Goal: Task Accomplishment & Management: Use online tool/utility

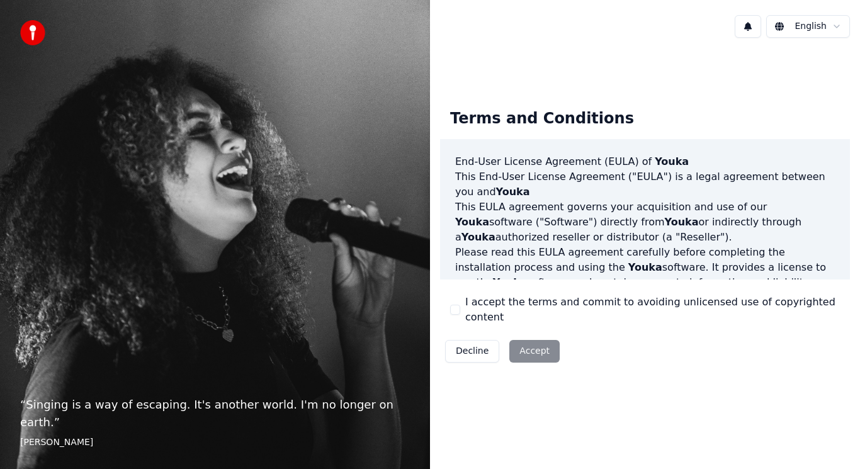
click at [527, 350] on div "Decline Accept" at bounding box center [502, 351] width 125 height 33
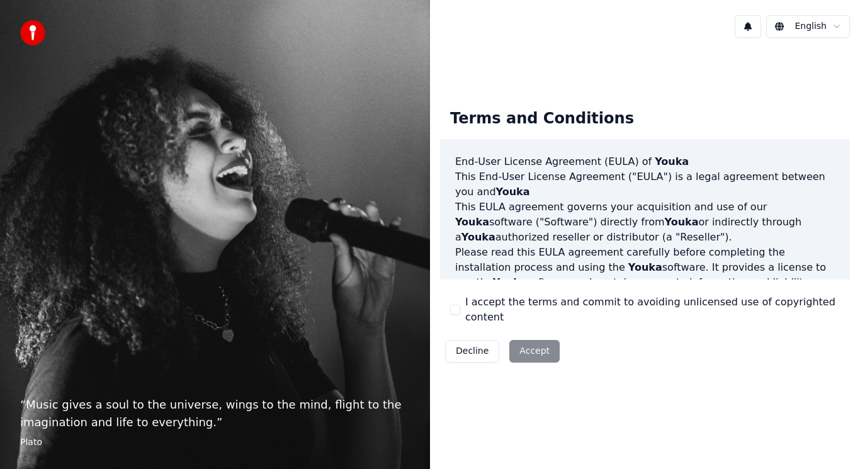
click at [529, 344] on div "Decline Accept" at bounding box center [502, 351] width 125 height 33
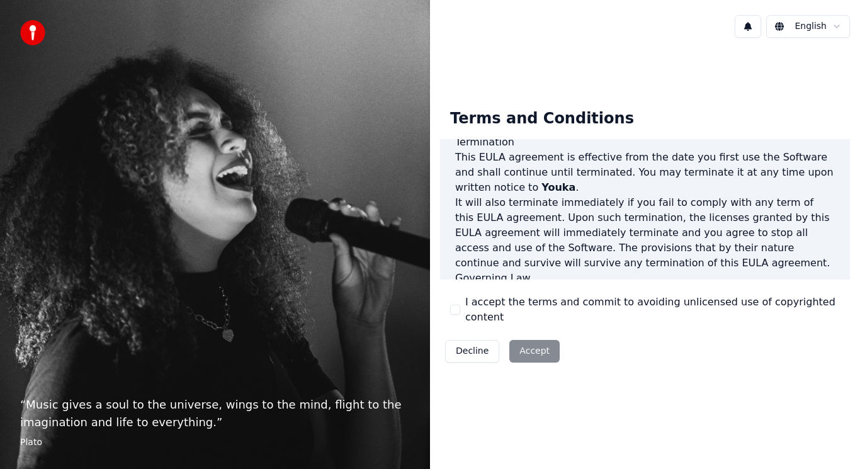
scroll to position [856, 0]
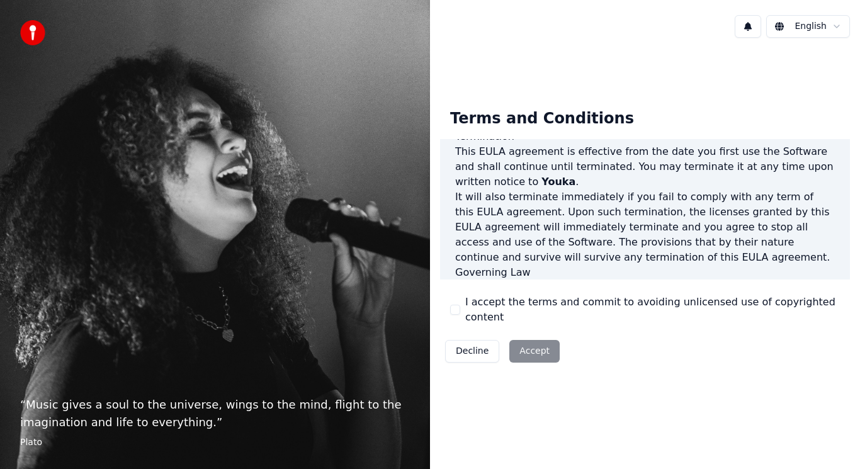
click at [541, 345] on div "Decline Accept" at bounding box center [502, 351] width 125 height 33
click at [804, 30] on html "“ Music gives a soul to the universe, wings to the mind, flight to the imaginat…" at bounding box center [430, 234] width 860 height 469
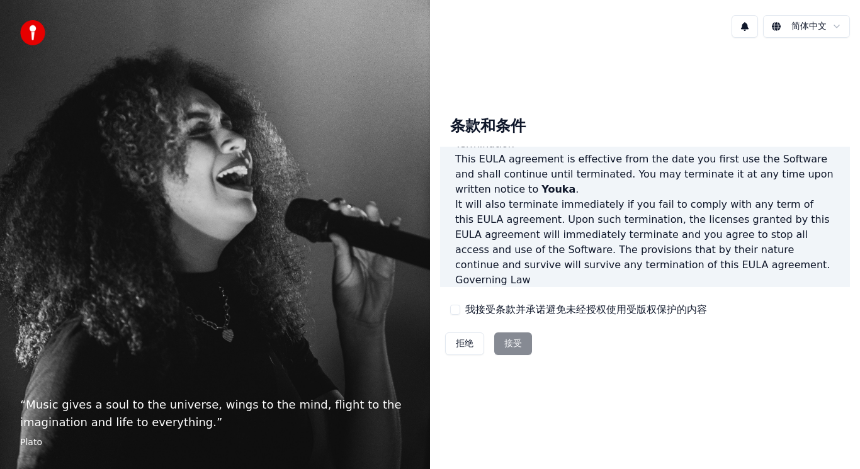
click at [529, 341] on div "拒绝 接受" at bounding box center [488, 343] width 97 height 33
click at [745, 391] on div "条款和条件 End-User License Agreement (EULA) of Youka This End-User License Agreemen…" at bounding box center [645, 233] width 430 height 371
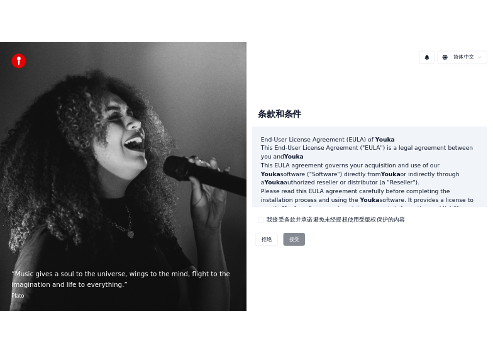
scroll to position [672, 0]
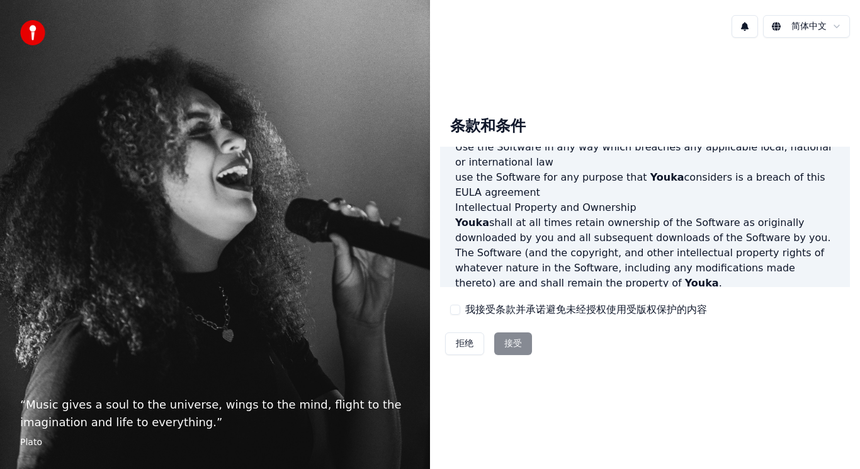
click at [510, 346] on div "拒绝 接受" at bounding box center [488, 343] width 97 height 33
click at [510, 345] on div "拒绝 接受" at bounding box center [488, 343] width 97 height 33
click at [532, 343] on div "拒绝 接受" at bounding box center [488, 343] width 97 height 33
drag, startPoint x: 527, startPoint y: 348, endPoint x: 557, endPoint y: 358, distance: 31.8
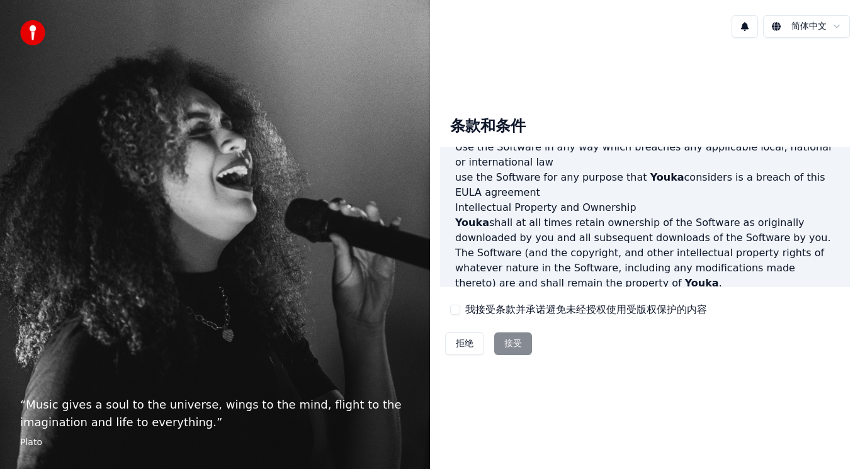
click at [527, 349] on div "拒绝 接受" at bounding box center [488, 343] width 97 height 33
drag, startPoint x: 595, startPoint y: 375, endPoint x: 589, endPoint y: 387, distance: 14.4
click at [604, 379] on div "条款和条件 End-User License Agreement (EULA) of Youka This End-User License Agreemen…" at bounding box center [645, 233] width 430 height 371
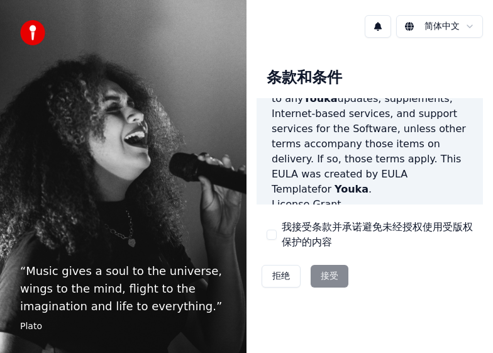
click at [336, 284] on div "拒绝 接受" at bounding box center [305, 276] width 97 height 33
click at [451, 40] on div "简体中文" at bounding box center [370, 26] width 247 height 43
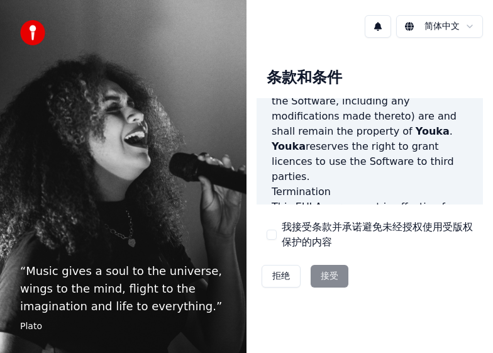
scroll to position [1616, 0]
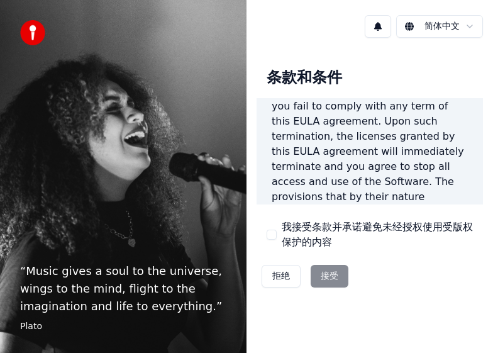
click at [369, 284] on div "条款和条件 End-User License Agreement (EULA) of Youka This End-User License Agreemen…" at bounding box center [370, 175] width 227 height 234
drag, startPoint x: 262, startPoint y: 242, endPoint x: 279, endPoint y: 232, distance: 20.3
click at [262, 241] on div "条款和条件 End-User License Agreement (EULA) of Youka This End-User License Agreemen…" at bounding box center [370, 175] width 227 height 234
click at [281, 227] on div "我接受条款并承诺避免未经授权使用受版权保护的内容" at bounding box center [370, 235] width 206 height 30
click at [276, 236] on button "我接受条款并承诺避免未经授权使用受版权保护的内容" at bounding box center [272, 235] width 10 height 10
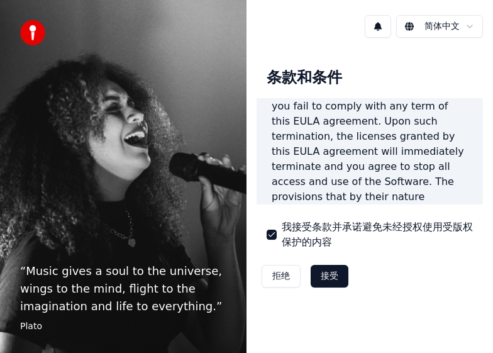
click at [326, 273] on button "接受" at bounding box center [330, 276] width 38 height 23
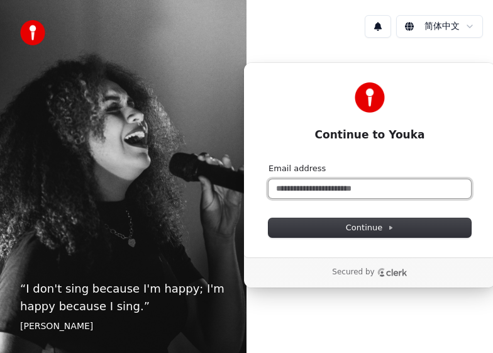
click at [333, 179] on input "Email address" at bounding box center [370, 188] width 203 height 19
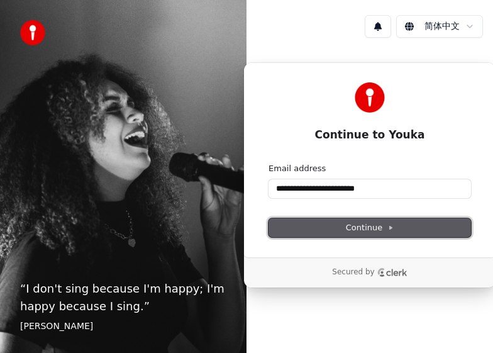
click at [346, 228] on button "Continue" at bounding box center [370, 227] width 203 height 19
type input "**********"
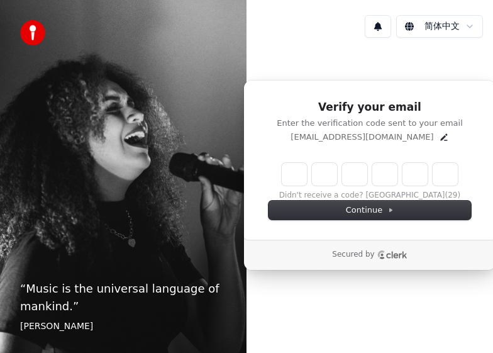
click at [299, 178] on input "Enter verification code" at bounding box center [370, 174] width 176 height 23
type input "******"
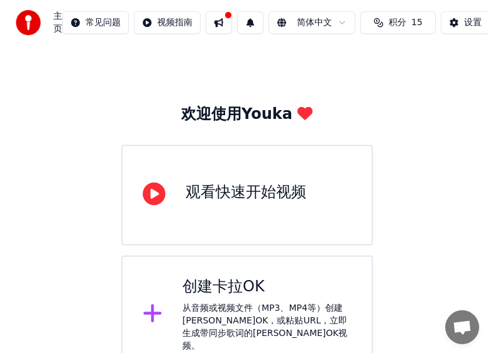
scroll to position [25, 0]
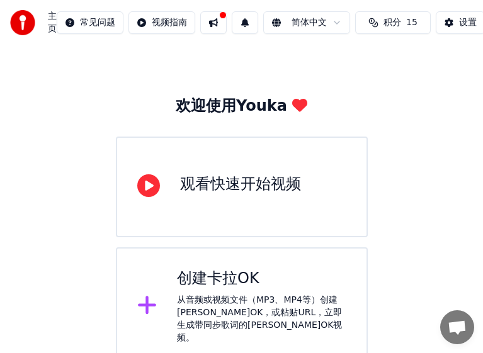
click at [262, 303] on div "从音频或视频文件（MP3、MP4等）创建[PERSON_NAME]OK，或粘贴URL，立即生成带同步歌词的[PERSON_NAME]OK视频。" at bounding box center [261, 319] width 169 height 50
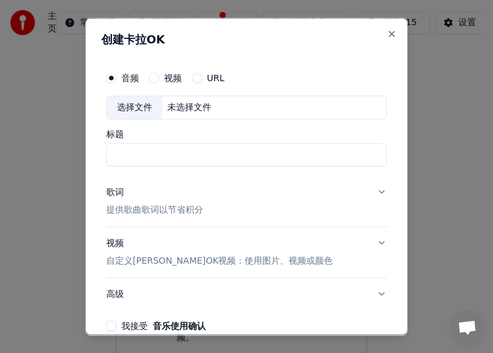
click at [218, 78] on label "URL" at bounding box center [216, 77] width 18 height 9
click at [202, 78] on button "URL" at bounding box center [197, 77] width 10 height 10
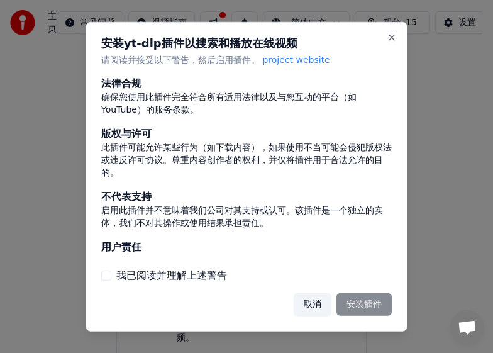
click at [361, 308] on div "取消 安装插件" at bounding box center [343, 304] width 98 height 23
click at [111, 276] on div "我已阅读并理解上述警告" at bounding box center [246, 275] width 291 height 15
click at [107, 280] on button "我已阅读并理解上述警告" at bounding box center [106, 276] width 10 height 10
click at [338, 303] on button "安装插件" at bounding box center [364, 304] width 55 height 23
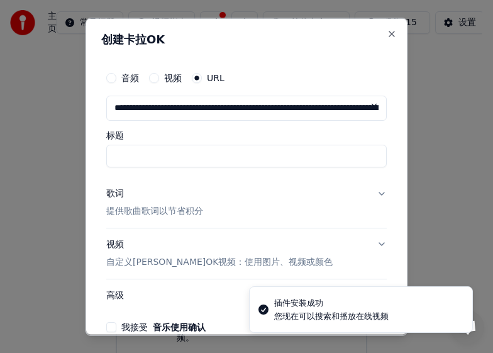
scroll to position [0, 198]
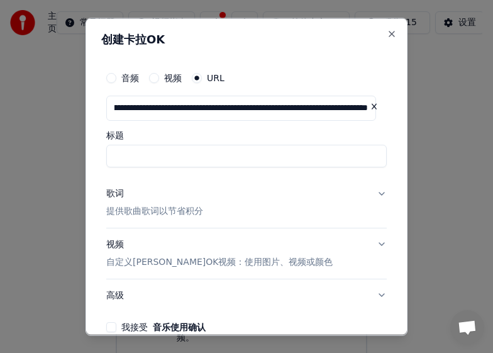
type input "**********"
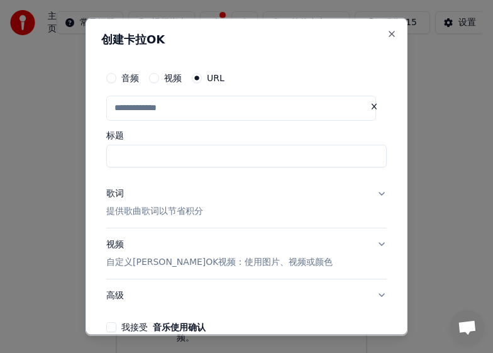
scroll to position [0, 0]
click at [214, 154] on input "标题" at bounding box center [246, 155] width 281 height 23
type input "**********"
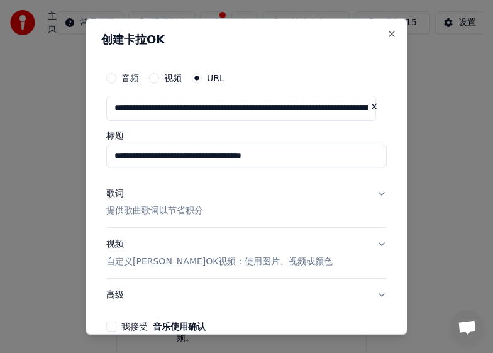
type input "**********"
click at [370, 193] on button "歌词 提供歌曲歌词以节省积分" at bounding box center [246, 202] width 281 height 50
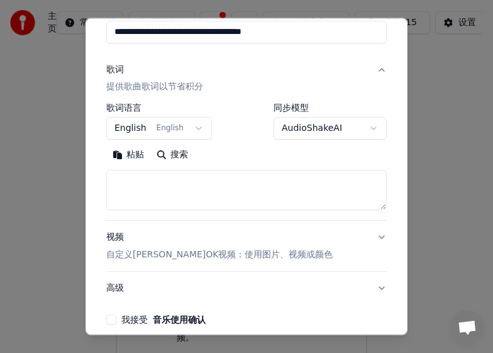
scroll to position [98, 0]
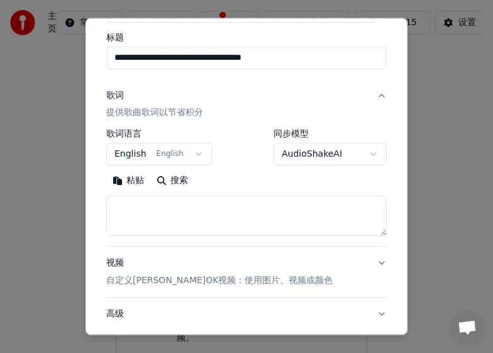
click at [144, 217] on textarea at bounding box center [246, 216] width 281 height 40
click at [208, 217] on textarea at bounding box center [246, 216] width 281 height 40
paste textarea "**********"
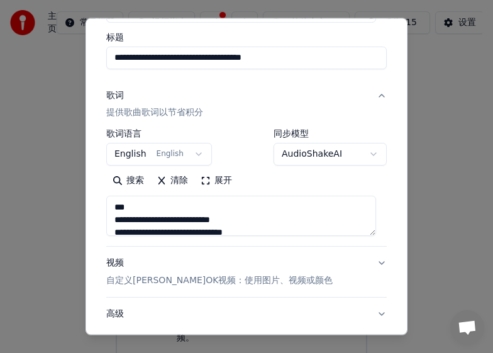
scroll to position [444, 0]
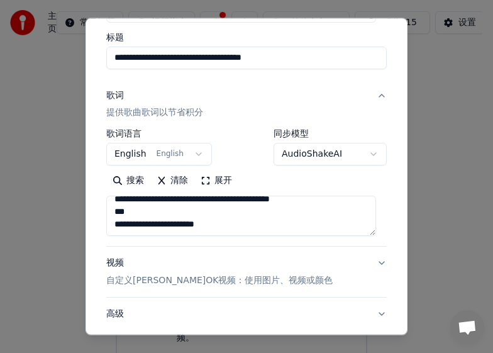
type textarea "**********"
click at [303, 258] on button "视频 自定义[PERSON_NAME]OK视频：使用图片、视频或颜色" at bounding box center [246, 272] width 281 height 50
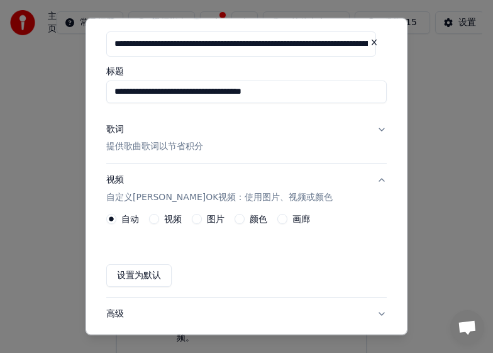
scroll to position [148, 0]
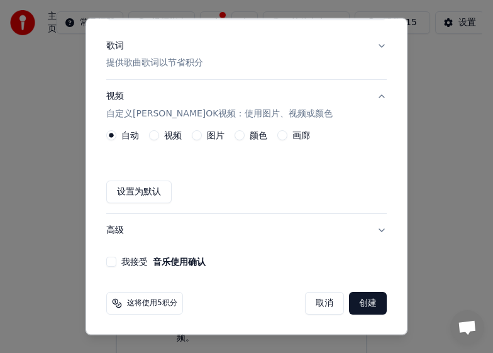
click at [363, 301] on button "创建" at bounding box center [368, 303] width 38 height 23
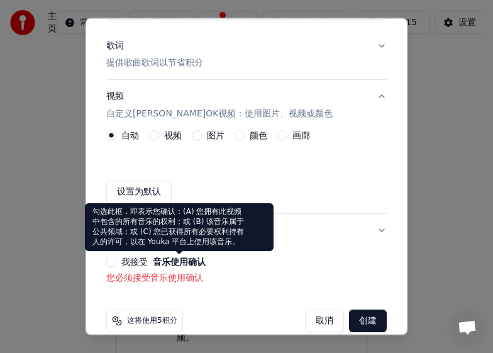
click at [184, 262] on button "音乐使用确认" at bounding box center [179, 261] width 53 height 9
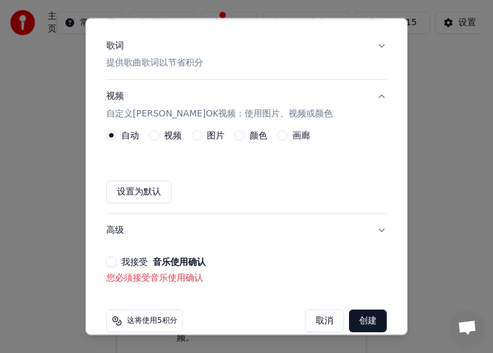
click at [115, 262] on button "我接受 音乐使用确认" at bounding box center [111, 262] width 10 height 10
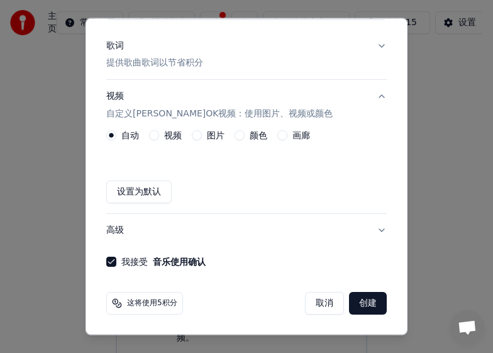
click at [353, 306] on button "创建" at bounding box center [368, 303] width 38 height 23
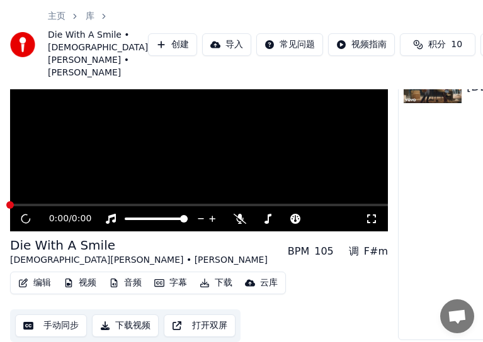
scroll to position [174, 0]
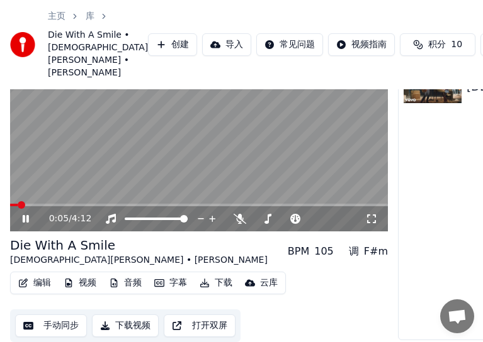
click at [368, 219] on icon at bounding box center [371, 219] width 9 height 9
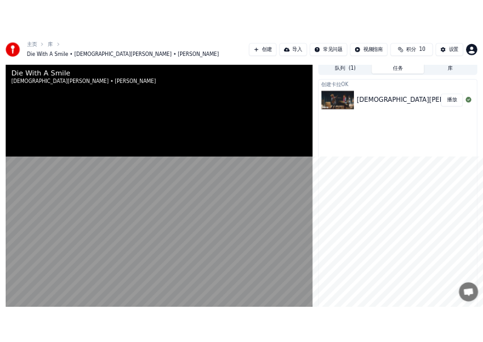
scroll to position [184, 0]
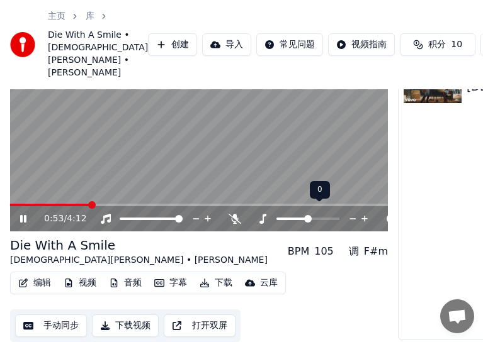
click at [364, 217] on icon at bounding box center [364, 220] width 6 height 6
click at [352, 213] on icon at bounding box center [353, 219] width 12 height 13
click at [258, 218] on span at bounding box center [280, 219] width 63 height 3
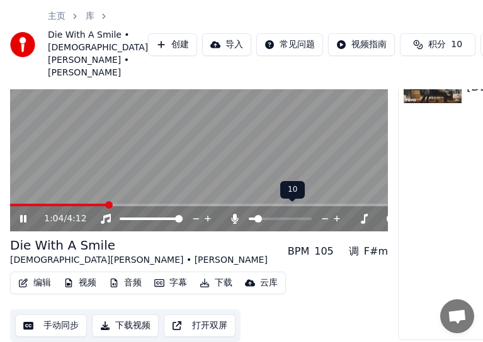
click at [255, 218] on span at bounding box center [252, 219] width 6 height 3
click at [254, 215] on span at bounding box center [258, 219] width 8 height 8
click at [249, 216] on span at bounding box center [253, 219] width 8 height 8
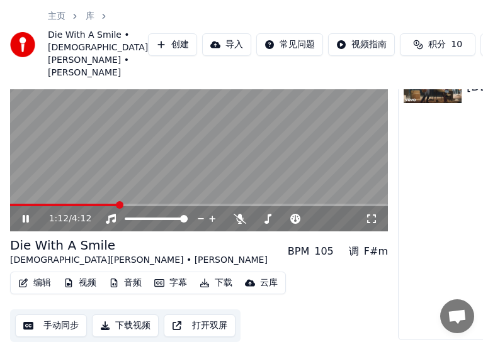
click at [221, 277] on button "下载" at bounding box center [216, 283] width 43 height 18
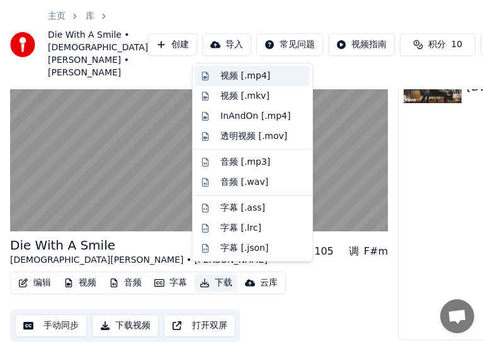
click at [269, 81] on div "视频 [.mp4]" at bounding box center [262, 76] width 84 height 13
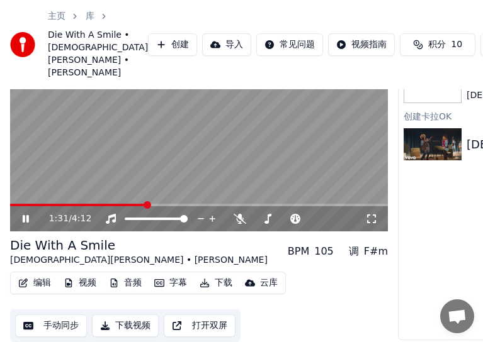
click at [140, 324] on button "下载视频" at bounding box center [125, 326] width 67 height 23
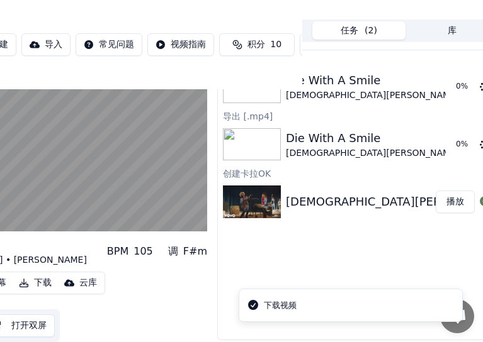
scroll to position [184, 198]
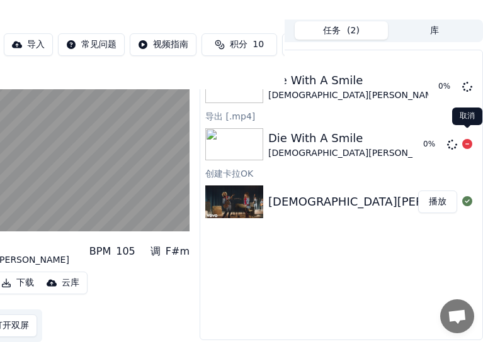
click at [463, 140] on icon at bounding box center [467, 144] width 10 height 10
